Goal: Find specific page/section: Find specific page/section

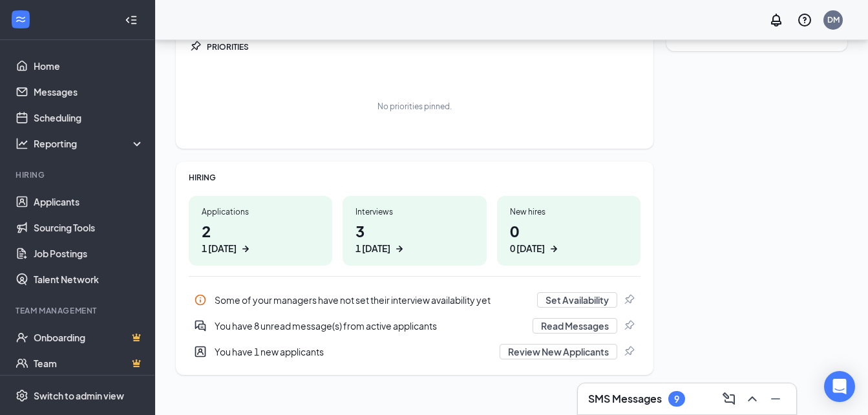
scroll to position [174, 0]
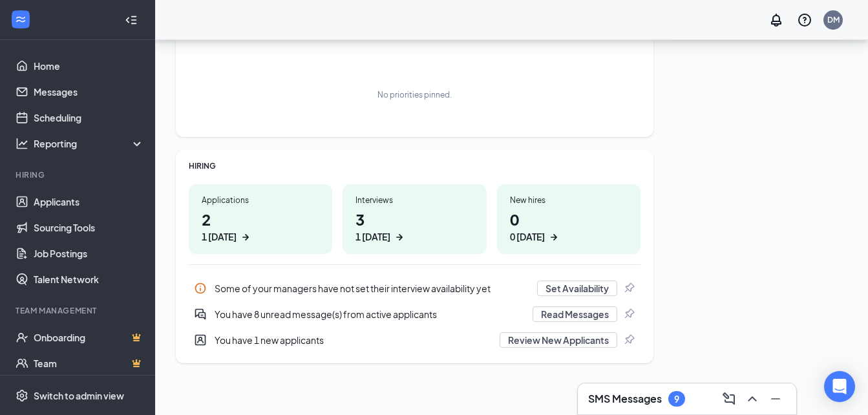
click at [385, 202] on div "Interviews" at bounding box center [414, 200] width 118 height 11
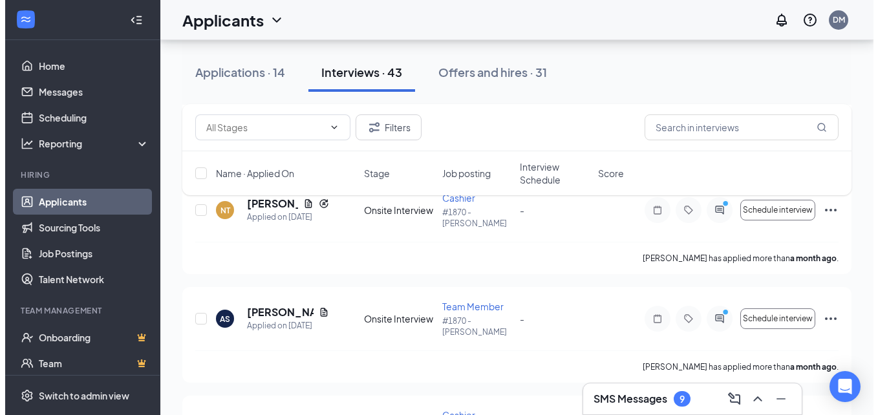
scroll to position [3813, 0]
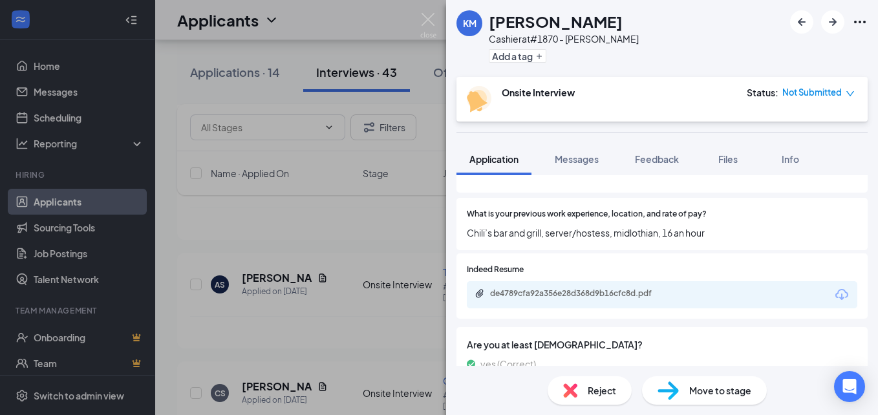
scroll to position [206, 0]
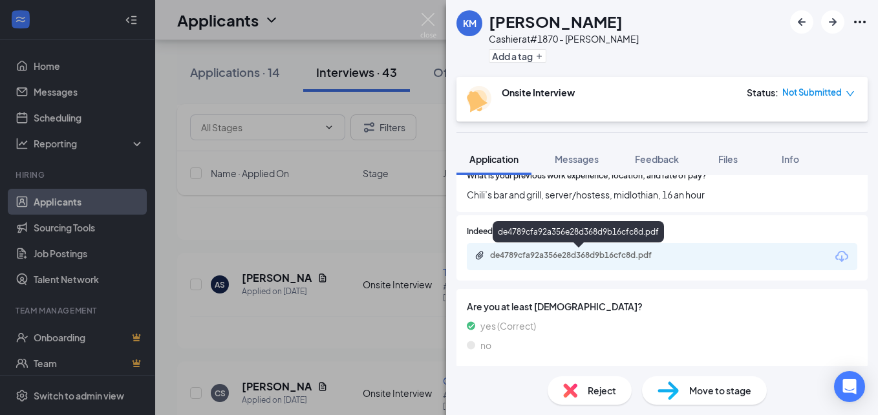
click at [602, 255] on div "de4789cfa92a356e28d368d9b16cfc8d.pdf" at bounding box center [580, 255] width 181 height 10
